Goal: Find contact information: Find contact information

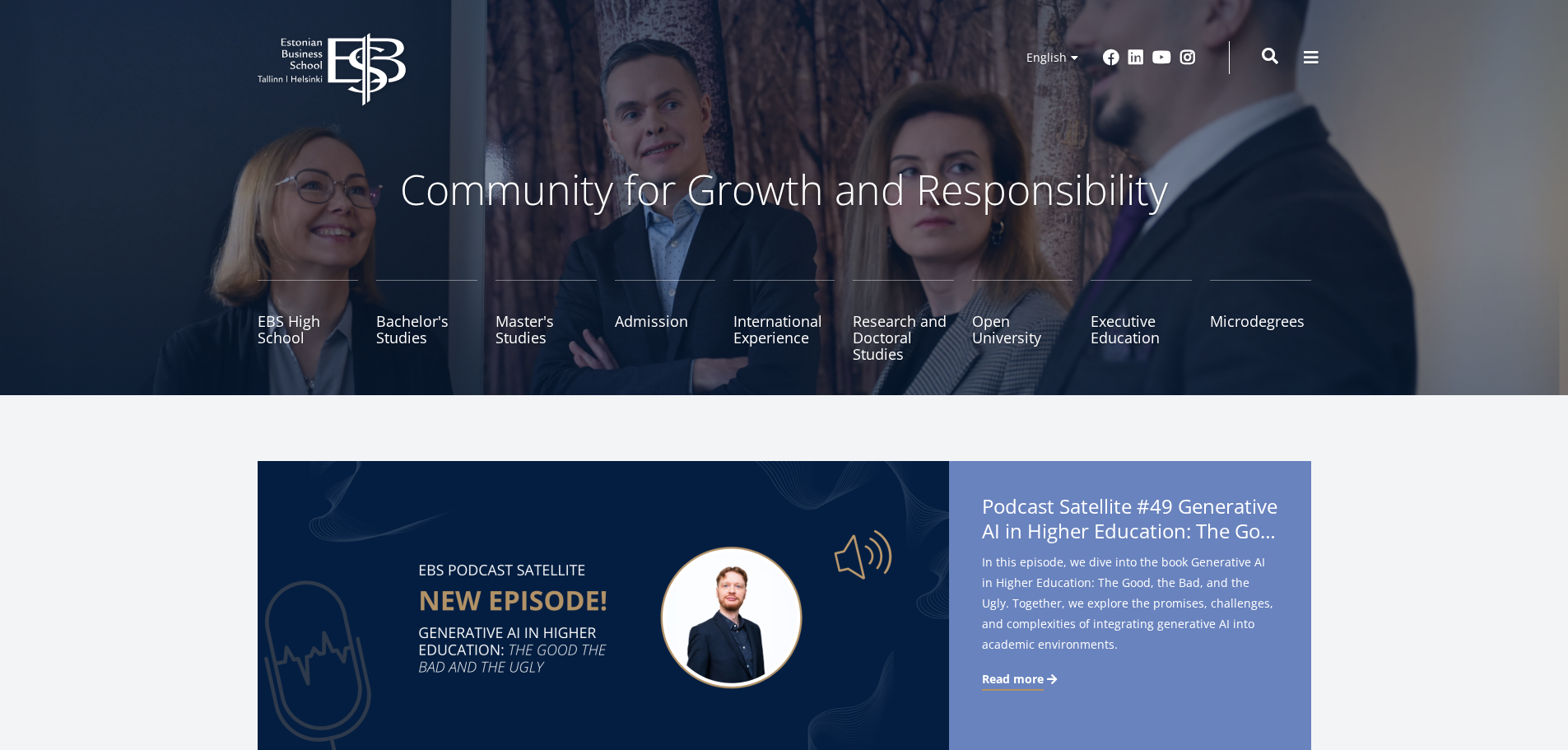
click at [1268, 55] on span at bounding box center [1269, 56] width 16 height 16
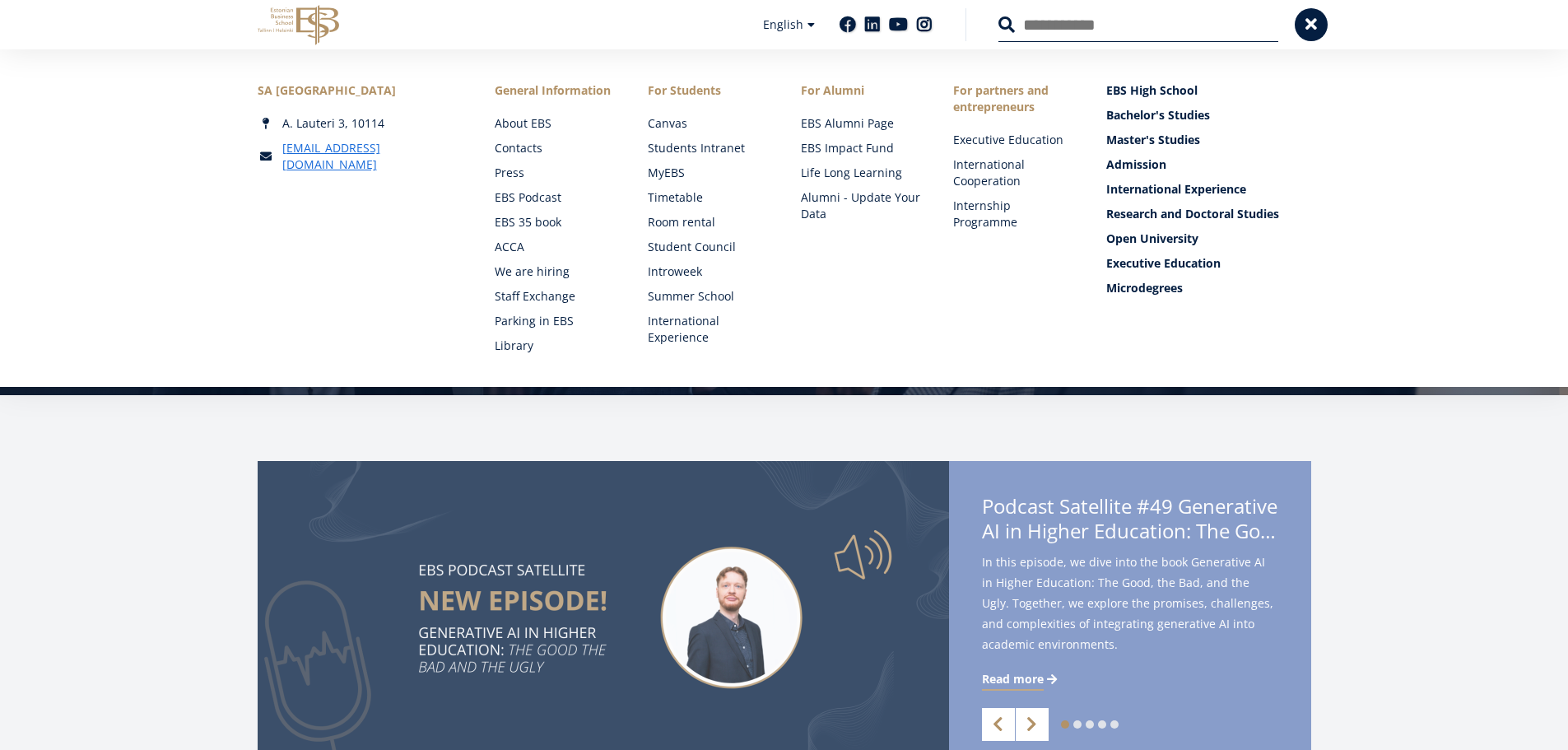
click at [999, 16] on button at bounding box center [1007, 24] width 16 height 16
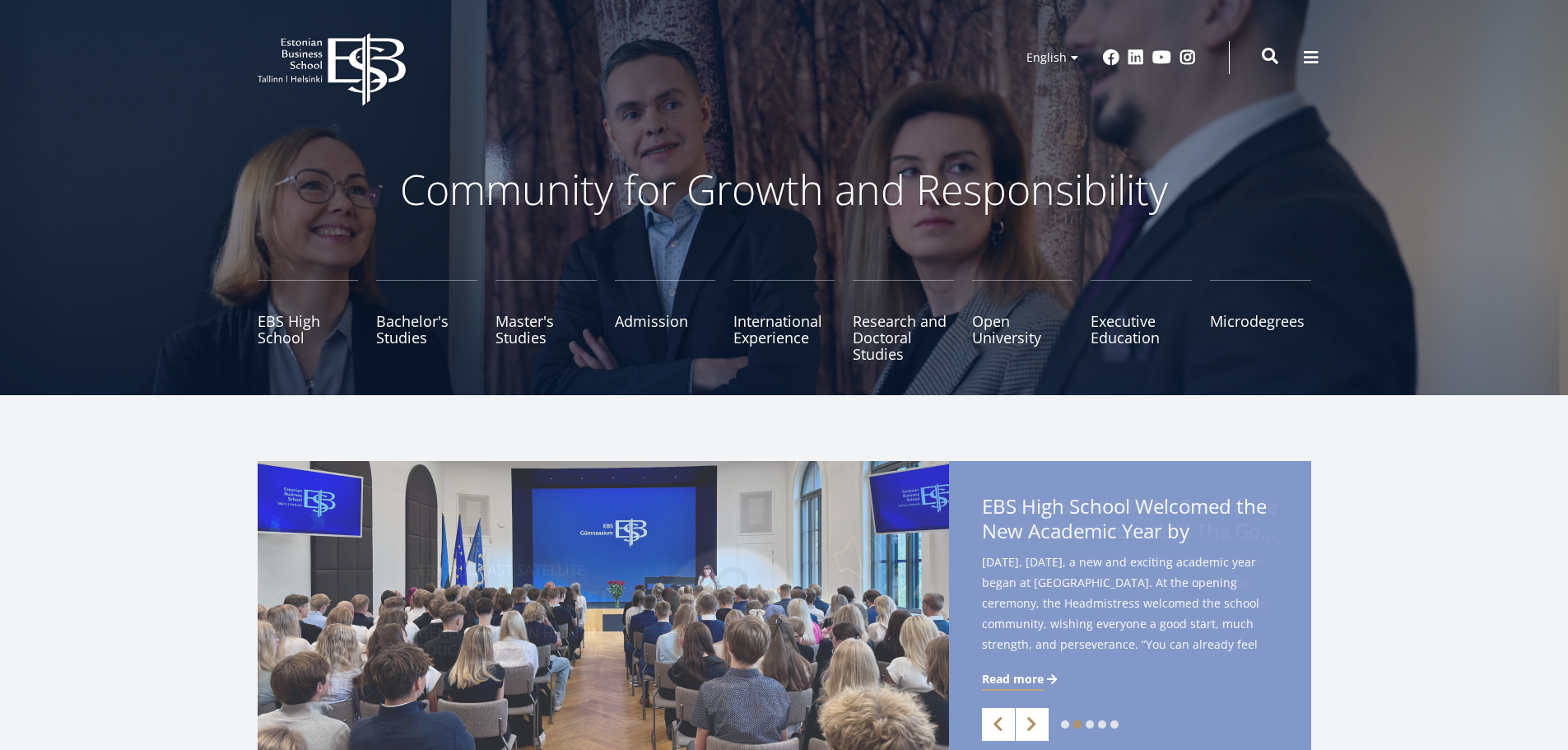
click at [1264, 54] on span at bounding box center [1269, 56] width 16 height 16
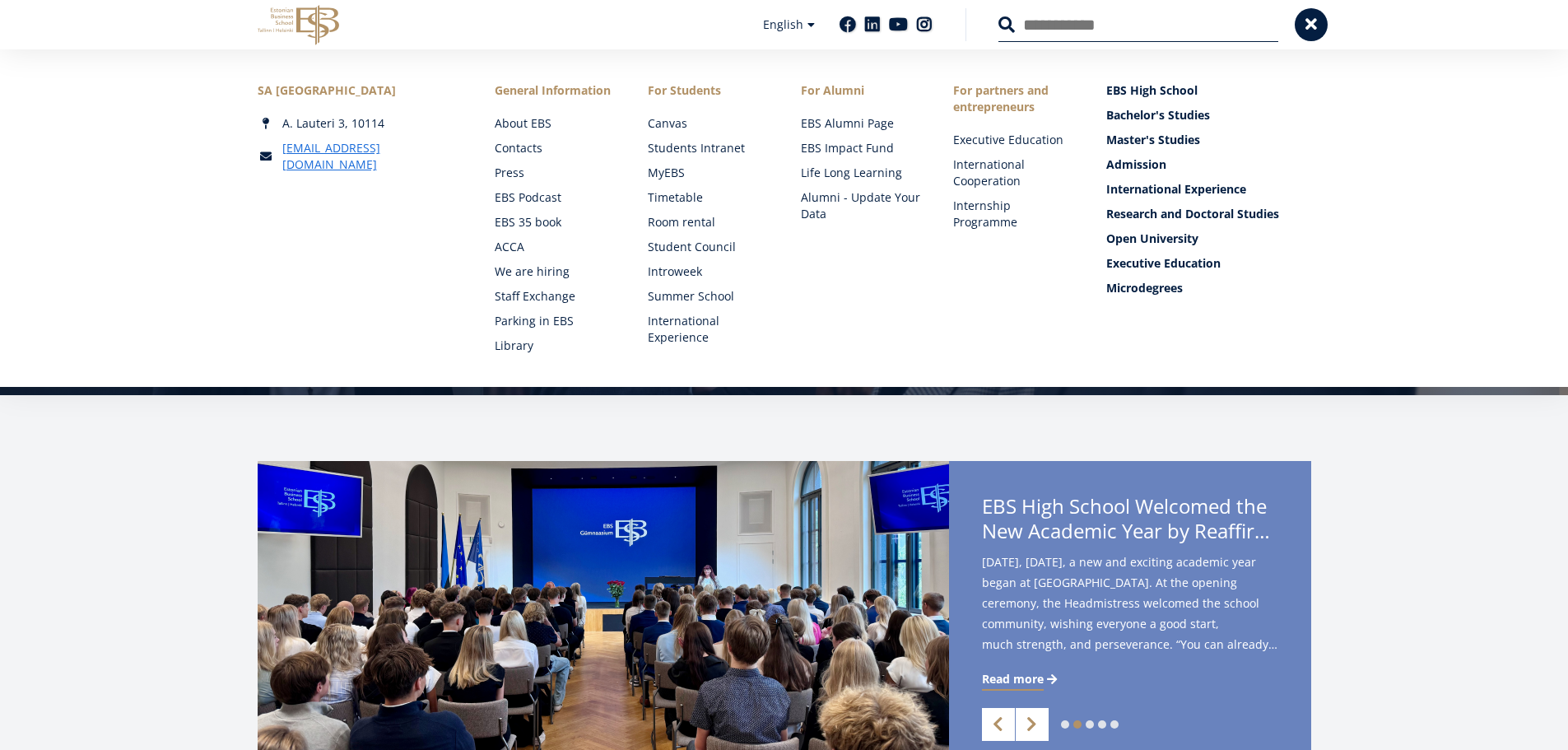
click at [1137, 33] on input "Search" at bounding box center [1139, 24] width 280 height 35
type input "**********"
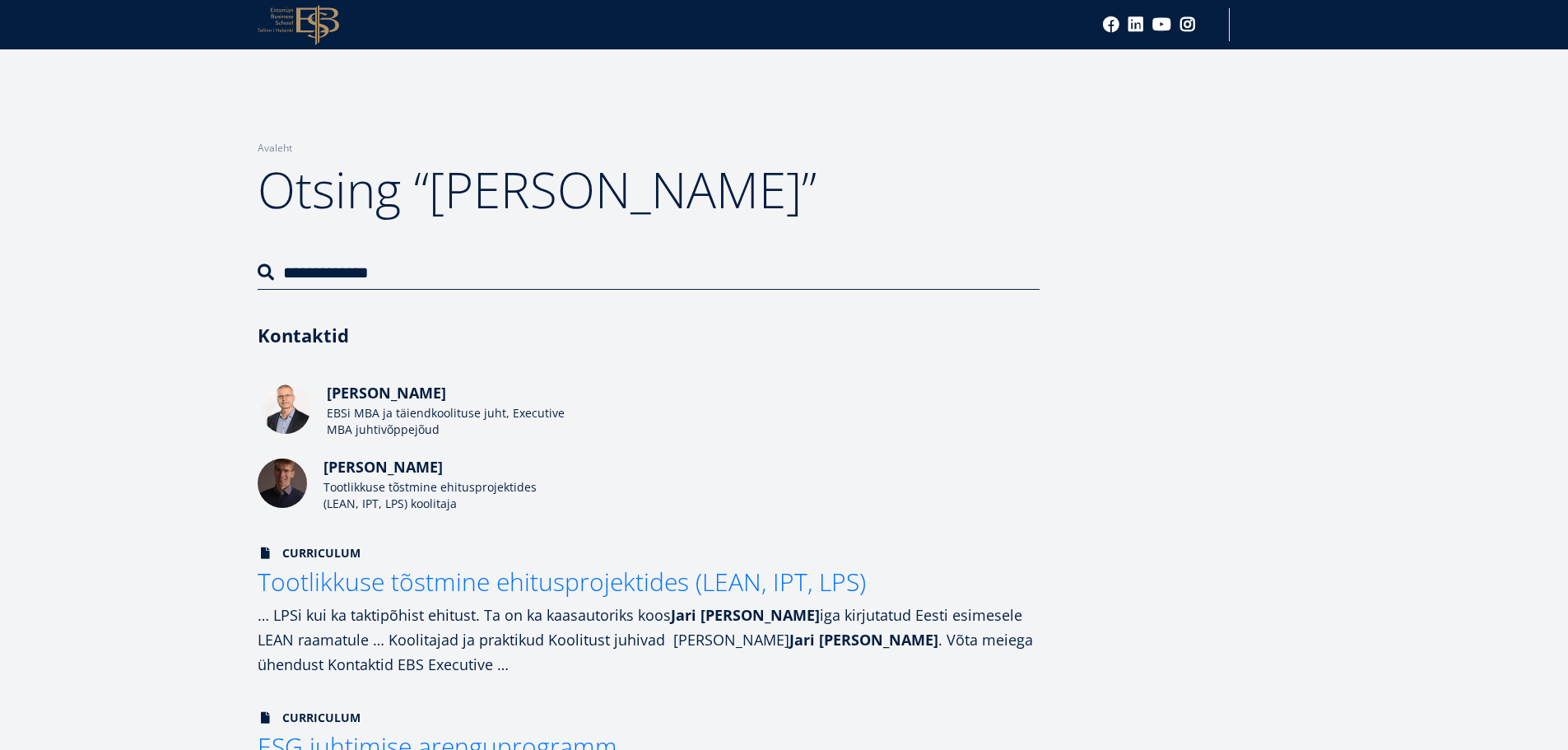
click at [362, 394] on span "[PERSON_NAME]" at bounding box center [386, 392] width 119 height 20
